Goal: Information Seeking & Learning: Find specific fact

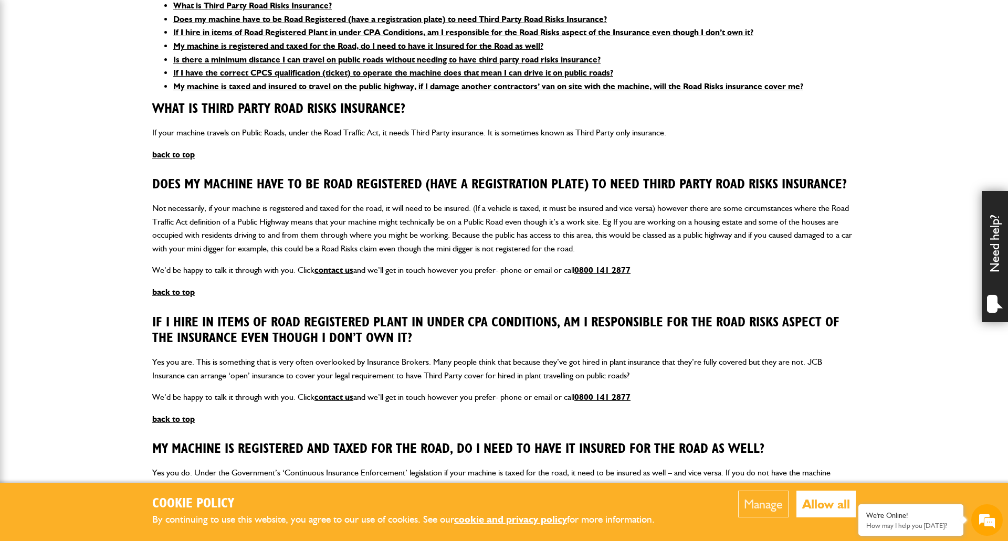
scroll to position [335, 0]
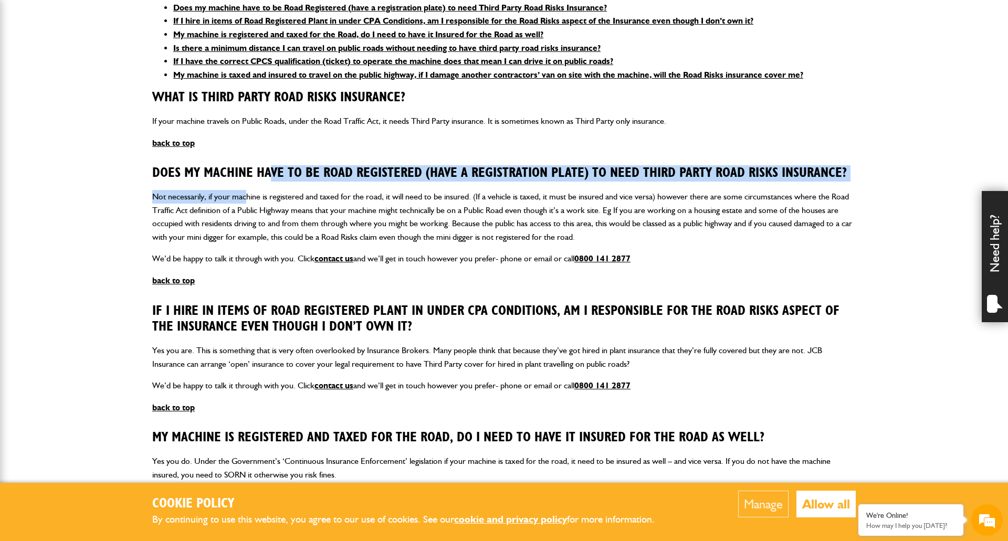
drag, startPoint x: 257, startPoint y: 182, endPoint x: 235, endPoint y: 210, distance: 35.9
click at [236, 210] on article "Does my machine have to be Road Registered (have a registration plate) to need …" at bounding box center [504, 226] width 704 height 122
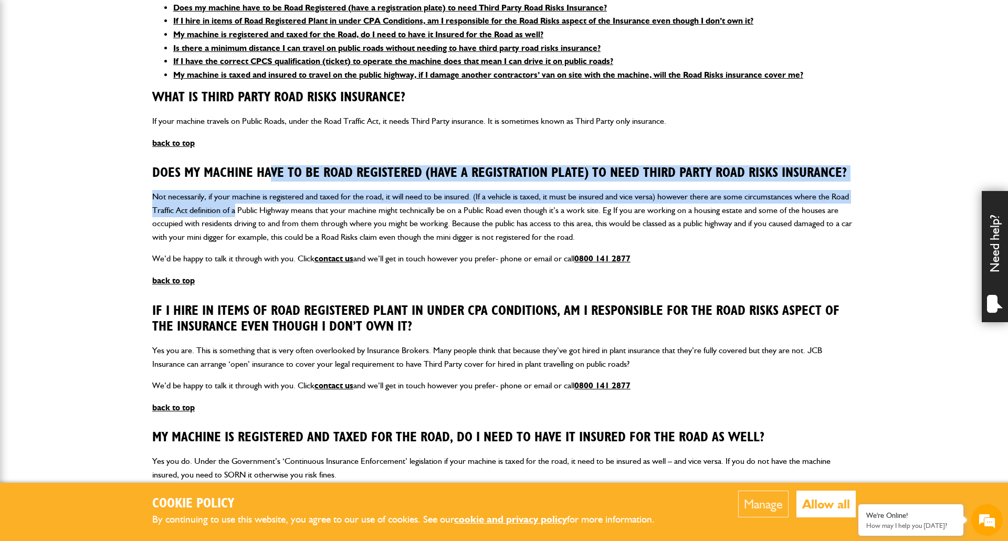
click at [235, 210] on p "Not necessarily, if your machine is registered and taxed for the road, it will …" at bounding box center [504, 217] width 704 height 54
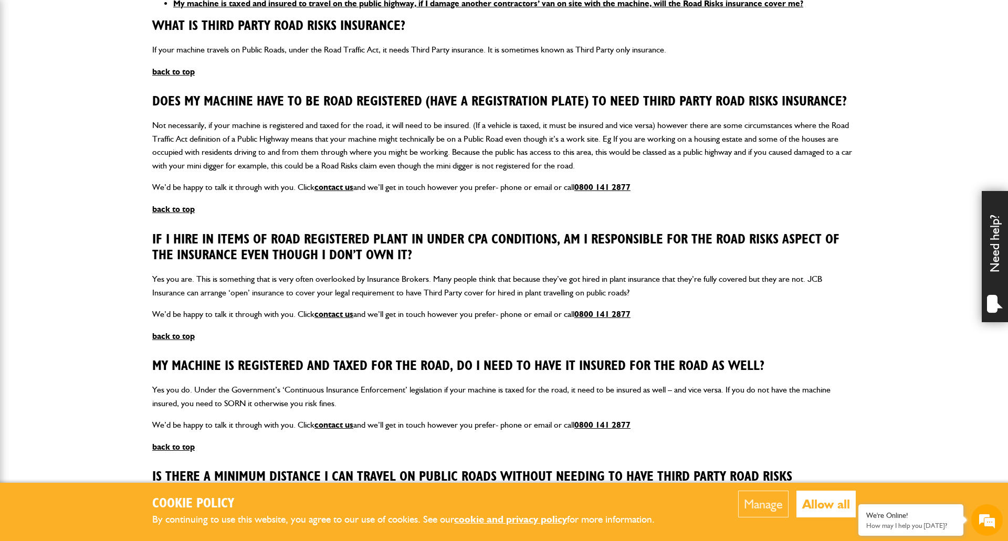
scroll to position [412, 0]
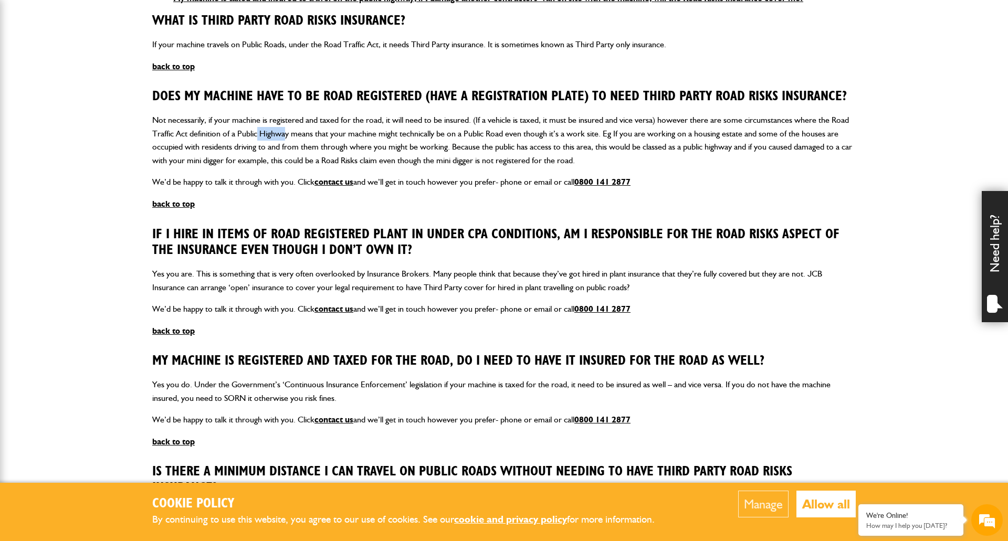
drag, startPoint x: 262, startPoint y: 135, endPoint x: 337, endPoint y: 135, distance: 75.6
click at [310, 135] on p "Not necessarily, if your machine is registered and taxed for the road, it will …" at bounding box center [504, 140] width 704 height 54
click at [337, 135] on p "Not necessarily, if your machine is registered and taxed for the road, it will …" at bounding box center [504, 140] width 704 height 54
drag, startPoint x: 337, startPoint y: 135, endPoint x: 416, endPoint y: 135, distance: 78.8
click at [416, 135] on p "Not necessarily, if your machine is registered and taxed for the road, it will …" at bounding box center [504, 140] width 704 height 54
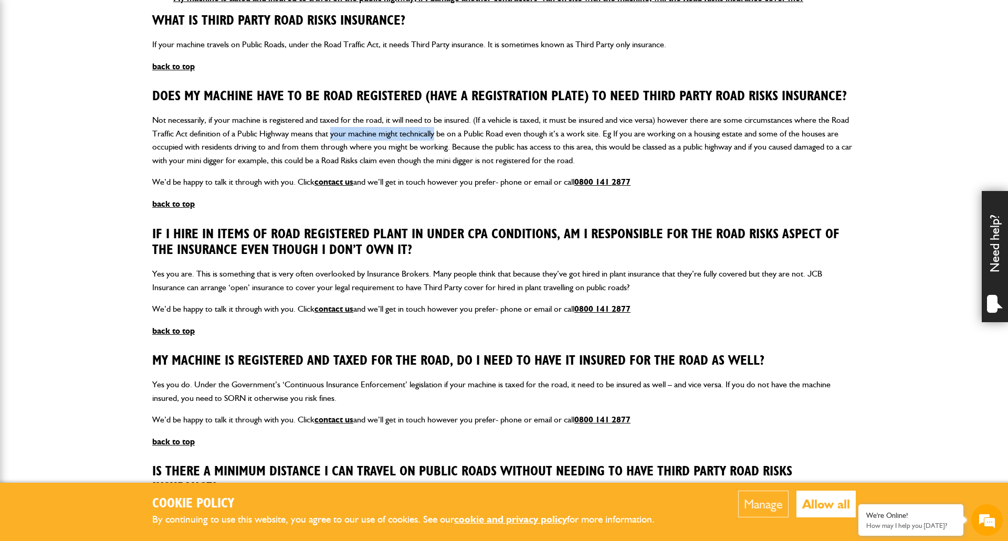
click at [416, 135] on p "Not necessarily, if your machine is registered and taxed for the road, it will …" at bounding box center [504, 140] width 704 height 54
drag, startPoint x: 416, startPoint y: 135, endPoint x: 504, endPoint y: 136, distance: 87.7
click at [504, 136] on p "Not necessarily, if your machine is registered and taxed for the road, it will …" at bounding box center [504, 140] width 704 height 54
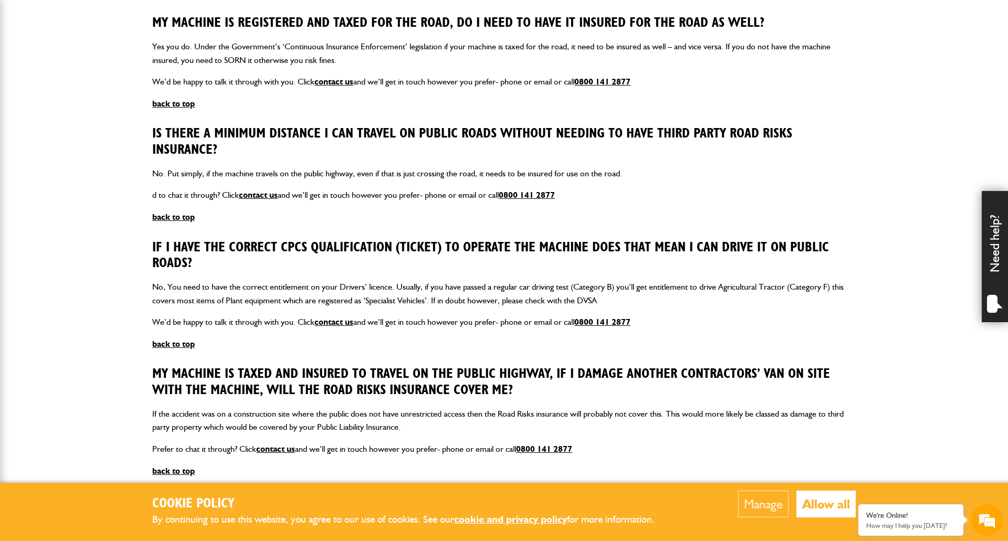
scroll to position [854, 0]
